Goal: Task Accomplishment & Management: Use online tool/utility

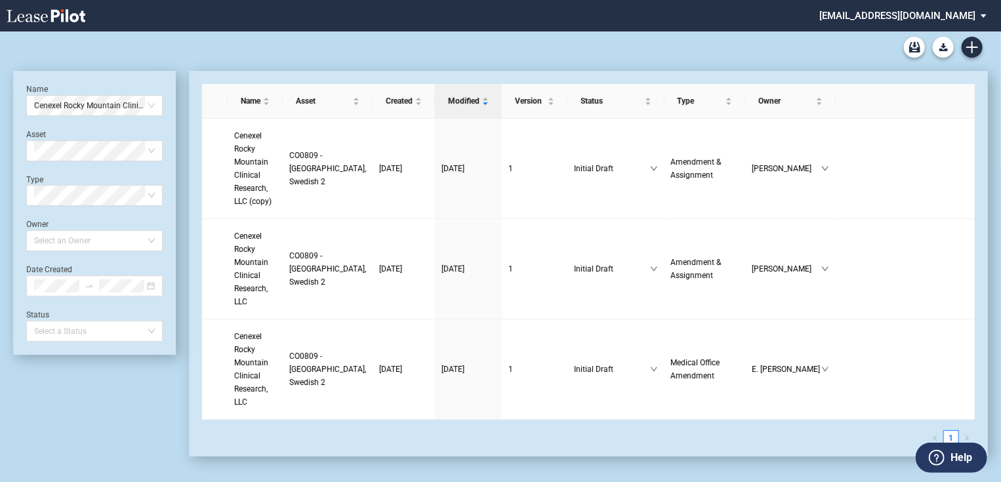
click at [937, 12] on md-select "[EMAIL_ADDRESS][DOMAIN_NAME] Admin Area Settings Sign Out" at bounding box center [908, 15] width 180 height 30
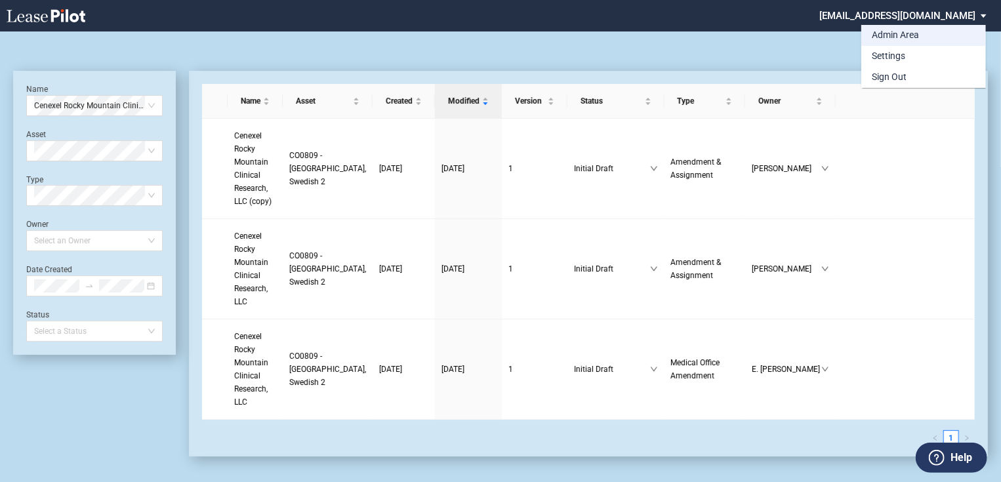
click at [907, 34] on div "Admin Area" at bounding box center [895, 35] width 47 height 13
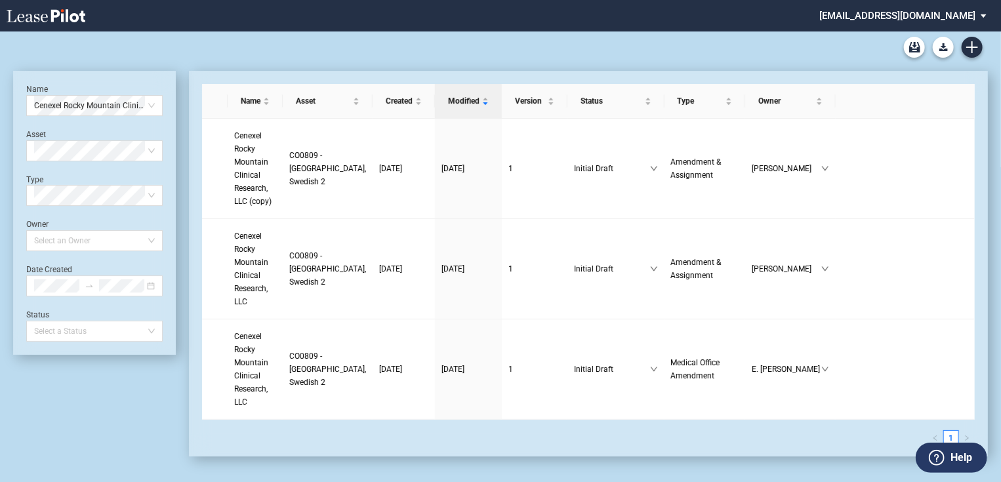
scroll to position [31, 0]
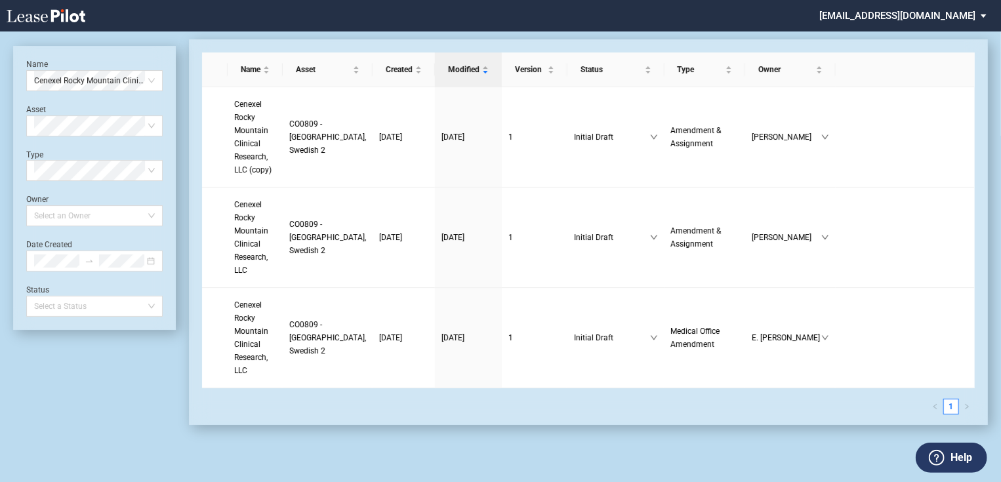
click at [937, 18] on md-select "[EMAIL_ADDRESS][DOMAIN_NAME]" at bounding box center [908, 15] width 180 height 30
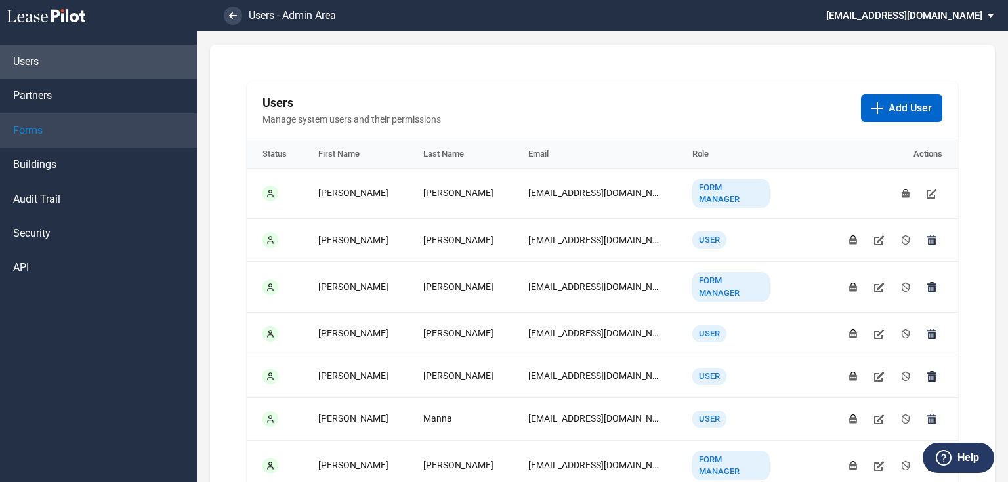
click at [41, 141] on link "Forms" at bounding box center [98, 131] width 197 height 34
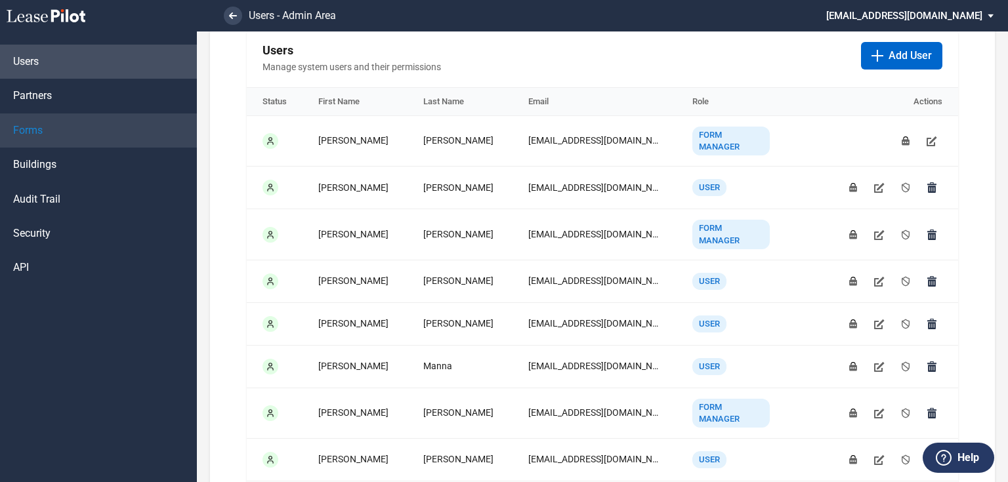
click at [75, 140] on link "Forms" at bounding box center [98, 131] width 197 height 34
click at [60, 137] on link "Forms" at bounding box center [98, 131] width 197 height 34
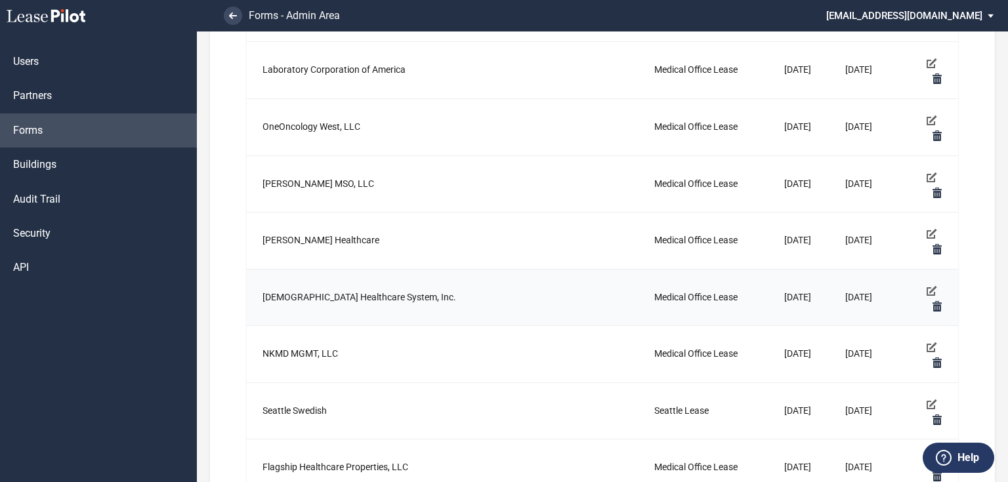
scroll to position [997, 0]
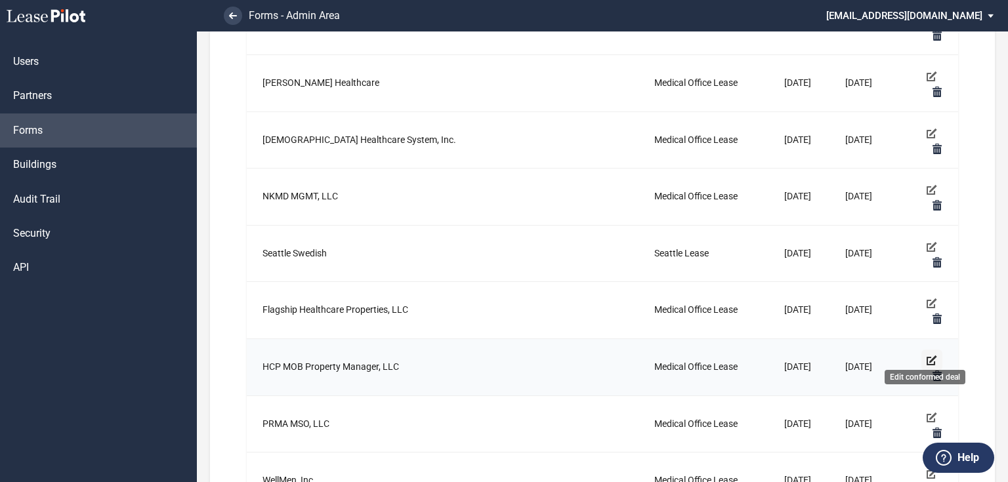
click at [926, 356] on use "Edit conformed deal" at bounding box center [931, 361] width 10 height 10
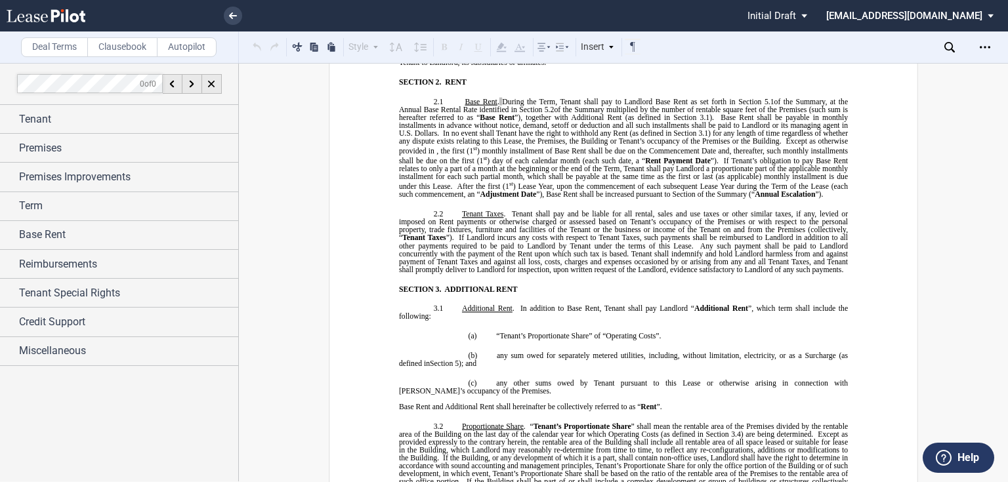
scroll to position [840, 0]
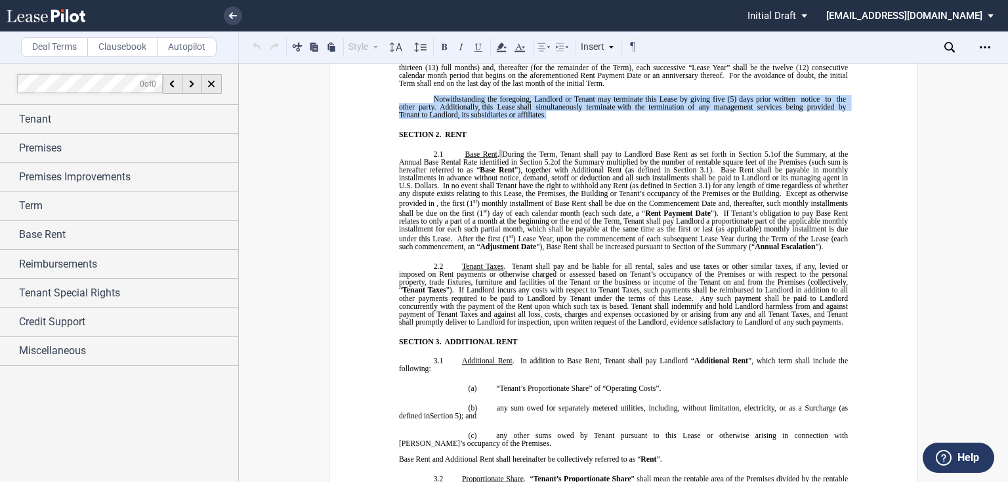
drag, startPoint x: 529, startPoint y: 226, endPoint x: 430, endPoint y: 211, distance: 100.8
click at [430, 119] on p "Notwithstanding the foregoing, Landlord or Tenant may terminate this Lease by g…" at bounding box center [623, 107] width 449 height 24
drag, startPoint x: 563, startPoint y: 205, endPoint x: 526, endPoint y: 212, distance: 38.0
click at [562, 103] on span "Notwithstanding the foregoing, Landlord or Tenant may terminate this Lease by g…" at bounding box center [614, 99] width 361 height 8
click at [517, 119] on span "Tenant to Landlord, its subsidiaries or affiliates." at bounding box center [472, 115] width 147 height 8
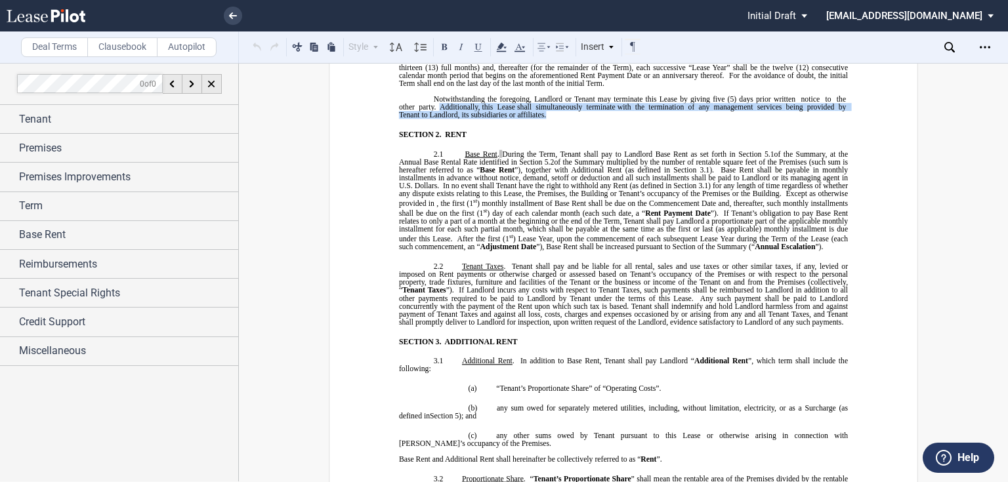
drag, startPoint x: 545, startPoint y: 227, endPoint x: 439, endPoint y: 219, distance: 105.9
click at [436, 119] on p "Notwithstanding the foregoing, Landlord or Tenant may terminate this Lease by g…" at bounding box center [623, 107] width 449 height 24
